Goal: Transaction & Acquisition: Purchase product/service

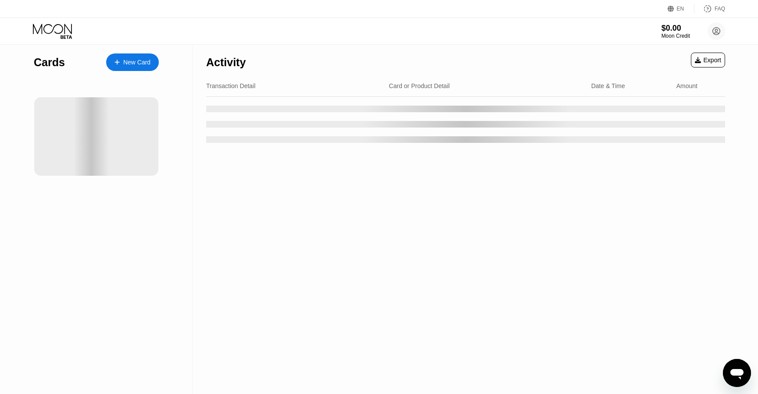
click at [315, 29] on div "$0.00 Moon Credit huiumiad@mailsbay.com  Home Settings Support Careers About U…" at bounding box center [379, 31] width 758 height 26
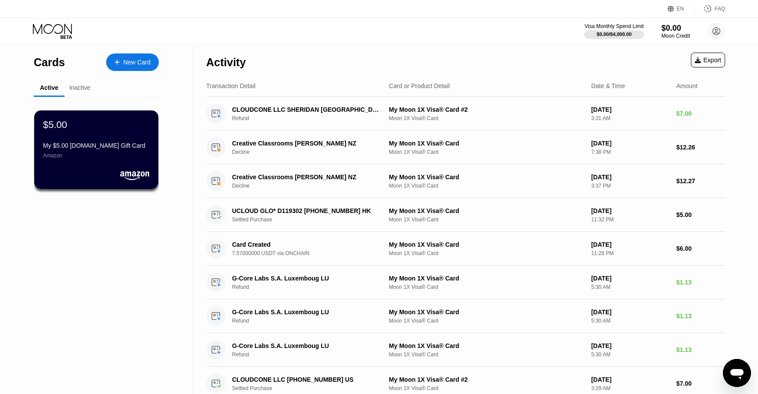
click at [210, 38] on div "Visa Monthly Spend Limit $0.00 / $4,000.00 $0.00 Moon Credit huiumiad@mailsbay.…" at bounding box center [379, 31] width 758 height 26
click at [240, 26] on div "Visa Monthly Spend Limit $0.00 / $4,000.00 $0.00 Moon Credit huiumiad@mailsbay.…" at bounding box center [379, 31] width 758 height 26
click at [84, 89] on div "Inactive" at bounding box center [79, 87] width 21 height 7
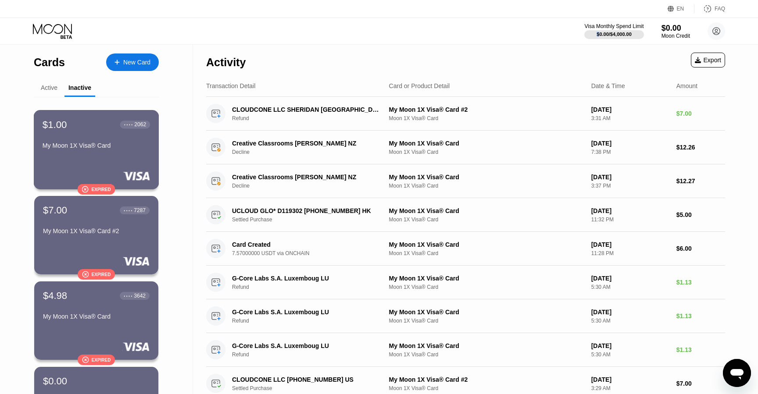
scroll to position [111, 0]
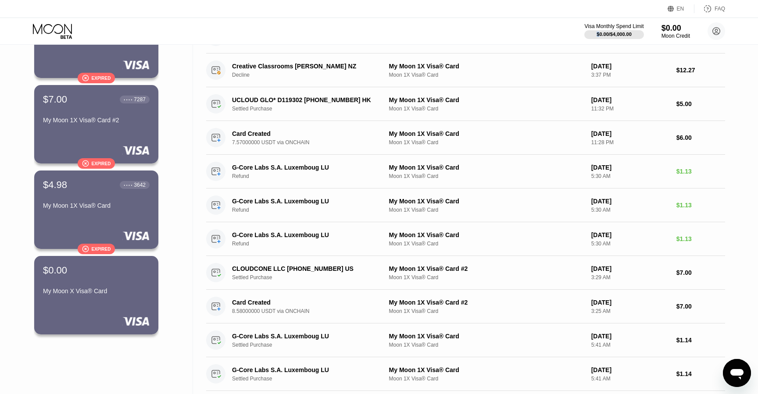
click at [23, 104] on div "Cards New Card Active Inactive $5.00 My $5.00 Amazon.com Gift Card Amazon $1.00…" at bounding box center [96, 186] width 193 height 505
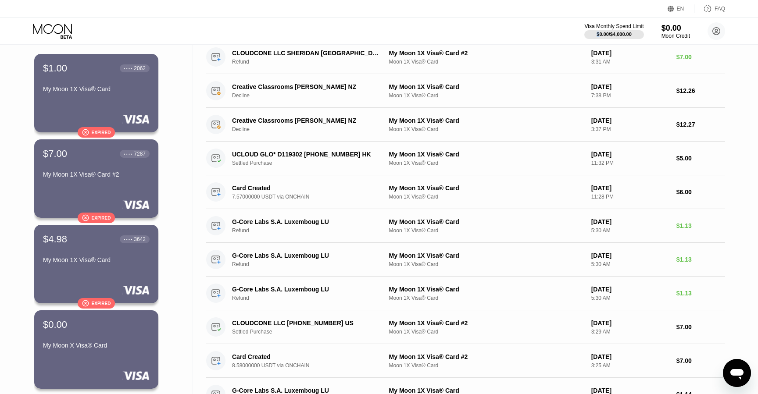
scroll to position [0, 0]
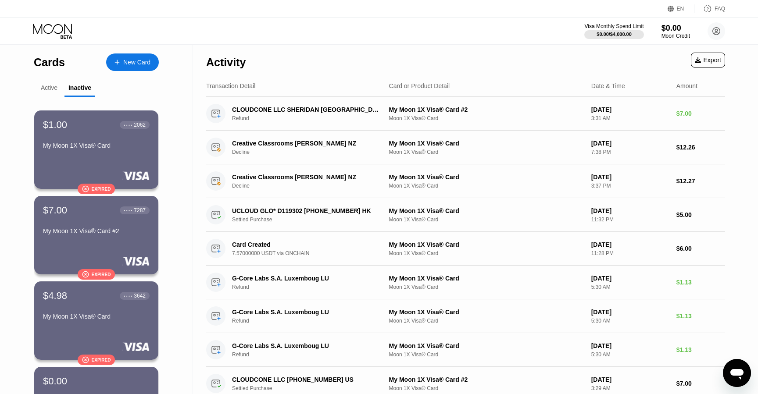
click at [137, 66] on div "New Card" at bounding box center [132, 63] width 53 height 18
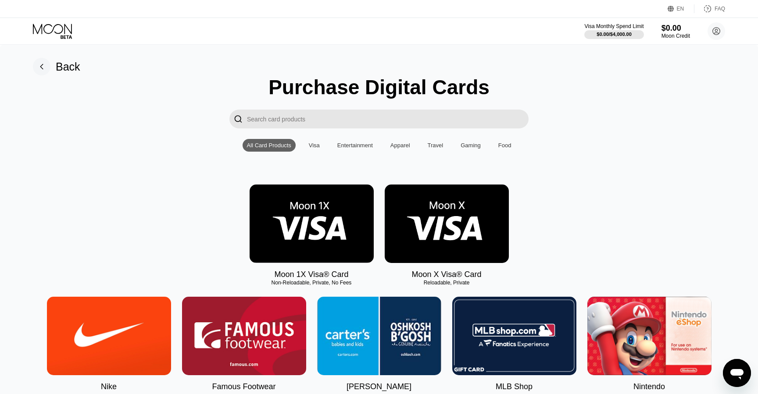
click at [293, 214] on img at bounding box center [312, 224] width 124 height 79
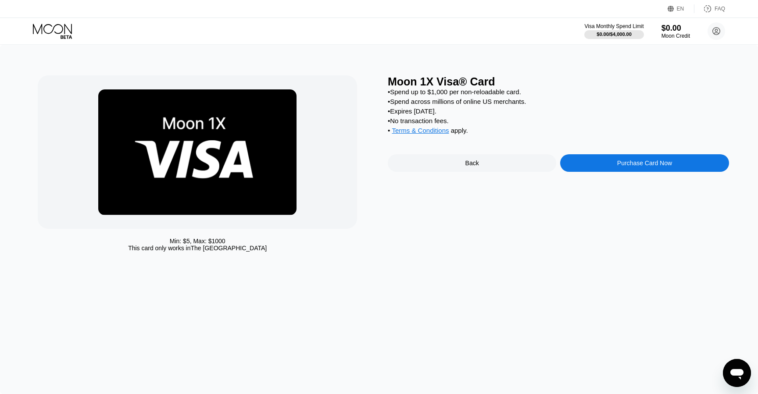
click at [615, 154] on div "Moon 1X Visa® Card • Spend up to $1,000 per non-reloadable card. • Spend across…" at bounding box center [558, 165] width 341 height 181
click at [612, 168] on div "Purchase Card Now" at bounding box center [644, 163] width 168 height 18
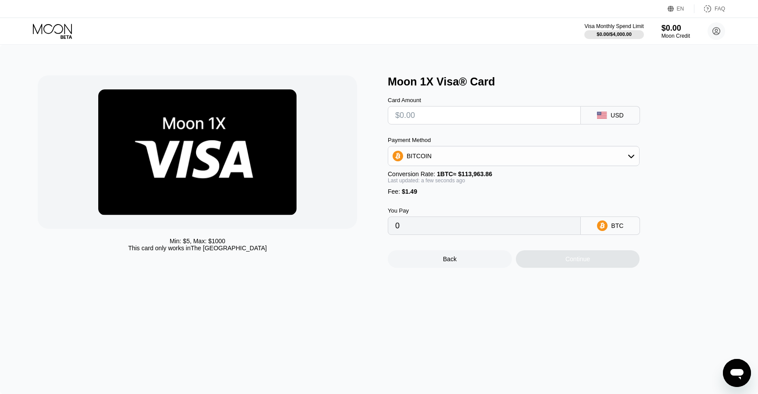
click at [588, 121] on div "USD" at bounding box center [610, 115] width 59 height 18
click at [592, 116] on div "USD" at bounding box center [610, 115] width 59 height 18
click at [506, 121] on input "text" at bounding box center [484, 116] width 178 height 18
type input "$7"
type input "0.00007450"
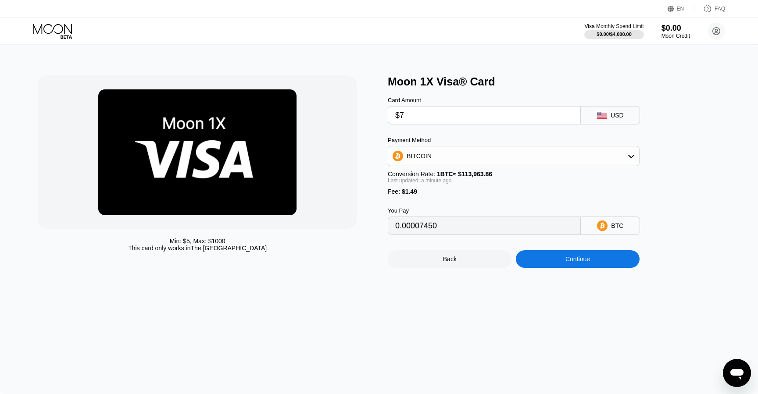
type input "$7"
click at [467, 157] on div "BITCOIN" at bounding box center [513, 156] width 251 height 18
click at [444, 200] on span "USDT on TRON" at bounding box center [431, 199] width 44 height 7
type input "8.58"
click at [367, 143] on div "Min: $ 5 , Max: $ 1000 This card only works in The United States" at bounding box center [208, 171] width 341 height 193
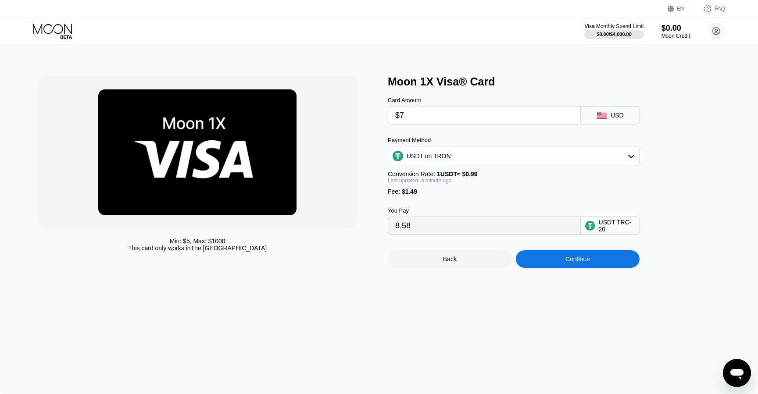
click at [368, 48] on div "Min: $ 5 , Max: $ 1000 This card only works in The United States Moon 1X Visa® …" at bounding box center [379, 220] width 758 height 350
click at [364, 49] on div "Min: $ 5 , Max: $ 1000 This card only works in The United States Moon 1X Visa® …" at bounding box center [379, 220] width 758 height 350
